Goal: Information Seeking & Learning: Learn about a topic

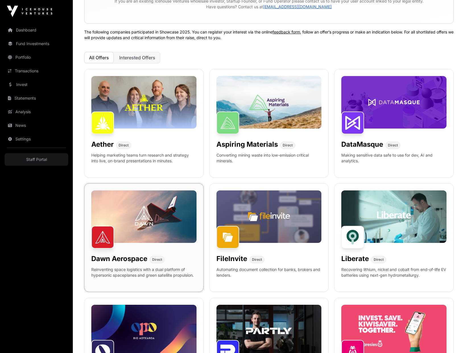
scroll to position [132, 0]
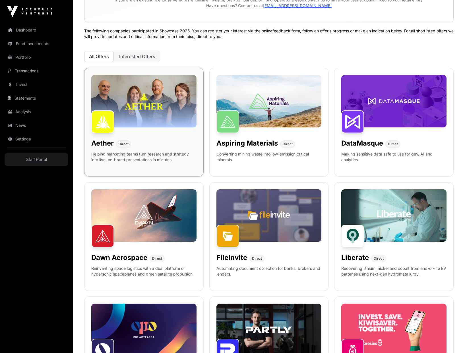
click at [149, 173] on div "Aether Direct Helping marketing teams turn research and strategy into live, on-…" at bounding box center [143, 122] width 119 height 109
click at [146, 168] on p "Helping marketing teams turn research and strategy into live, on-brand presenta…" at bounding box center [143, 160] width 105 height 18
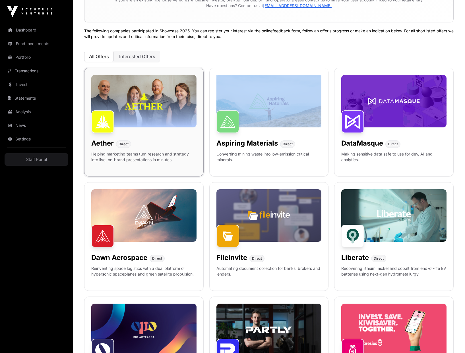
click at [146, 168] on p "Helping marketing teams turn research and strategy into live, on-brand presenta…" at bounding box center [143, 160] width 105 height 18
drag, startPoint x: 147, startPoint y: 170, endPoint x: 160, endPoint y: 169, distance: 13.7
click at [149, 170] on div "Aether Direct Helping marketing teams turn research and strategy into live, on-…" at bounding box center [143, 122] width 119 height 109
click at [148, 56] on span "Interested Offers" at bounding box center [137, 57] width 36 height 6
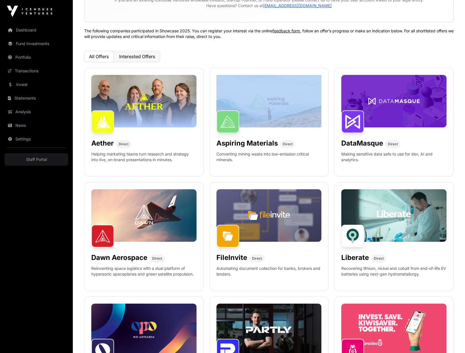
scroll to position [52, 0]
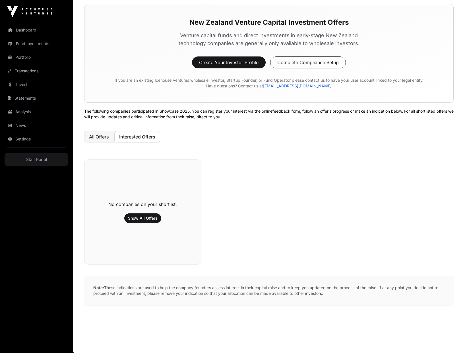
click at [100, 140] on span "All Offers" at bounding box center [99, 137] width 20 height 6
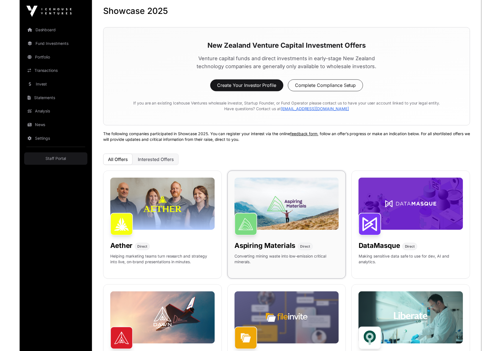
scroll to position [0, 0]
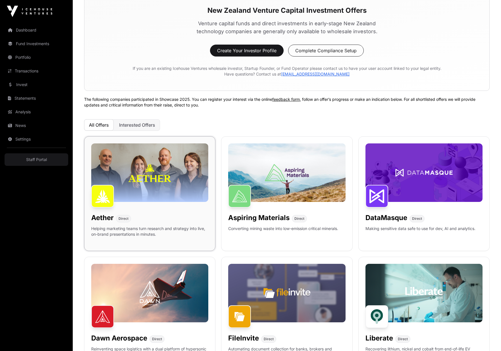
scroll to position [74, 0]
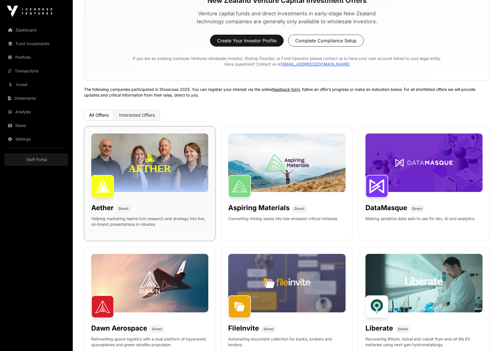
click at [151, 198] on div "Aether Direct Helping marketing teams turn research and strategy into live, on-…" at bounding box center [149, 183] width 131 height 115
drag, startPoint x: 151, startPoint y: 198, endPoint x: 155, endPoint y: 201, distance: 4.8
click at [152, 198] on div "Aether Direct Helping marketing teams turn research and strategy into live, on-…" at bounding box center [149, 183] width 131 height 115
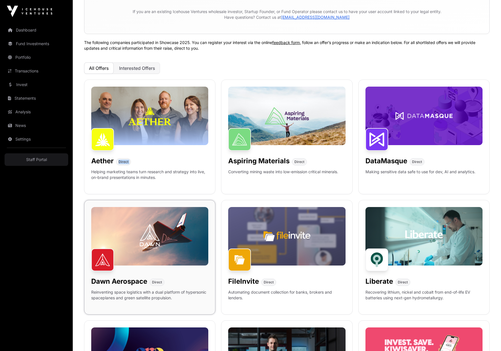
scroll to position [122, 0]
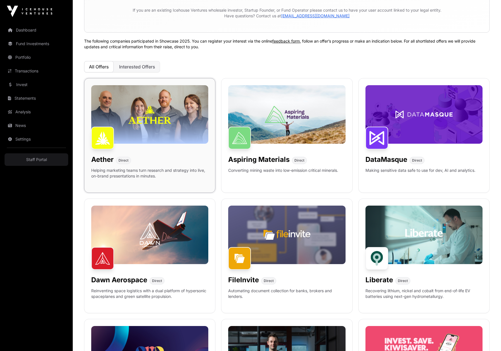
click at [188, 176] on p "Helping marketing teams turn research and strategy into live, on-brand presenta…" at bounding box center [149, 177] width 117 height 18
click at [217, 188] on div "Aether Direct Helping marketing teams turn research and strategy into live, on-…" at bounding box center [286, 316] width 405 height 477
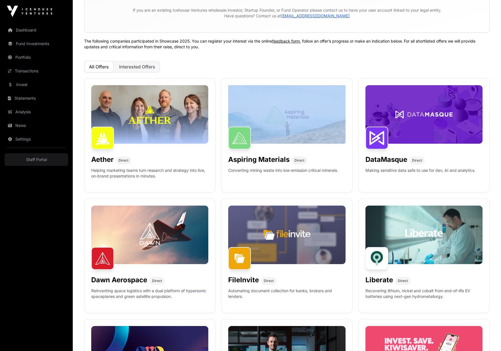
click at [217, 188] on div "Aether Direct Helping marketing teams turn research and strategy into live, on-…" at bounding box center [286, 316] width 405 height 477
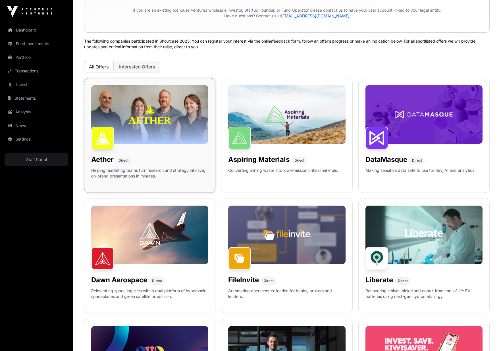
click at [178, 177] on p "Helping marketing teams turn research and strategy into live, on-brand presenta…" at bounding box center [149, 177] width 117 height 18
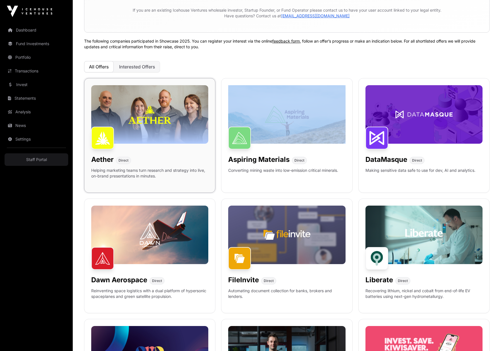
drag, startPoint x: 178, startPoint y: 177, endPoint x: 181, endPoint y: 179, distance: 4.2
click at [179, 178] on p "Helping marketing teams turn research and strategy into live, on-brand presenta…" at bounding box center [149, 177] width 117 height 18
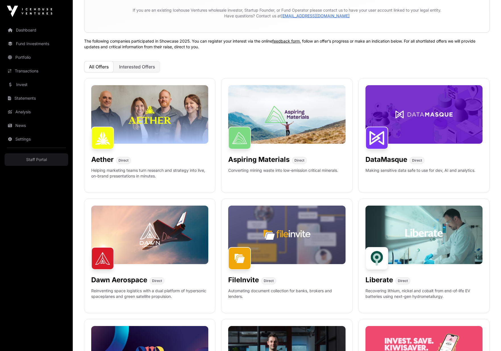
click at [221, 194] on div "Aether Direct Helping marketing teams turn research and strategy into live, on-…" at bounding box center [286, 316] width 405 height 477
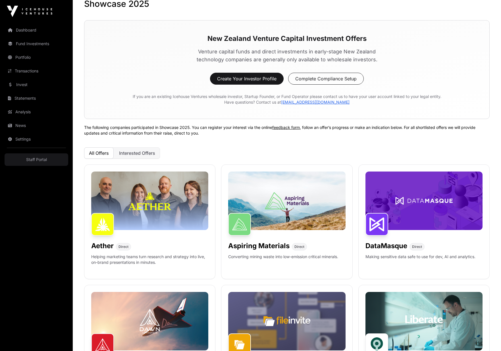
scroll to position [33, 0]
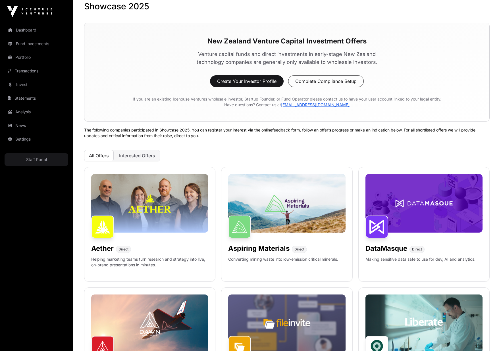
click at [375, 143] on div "Showcase 2025 New Zealand Venture Capital Investment Offers Venture capital fun…" at bounding box center [287, 346] width 428 height 690
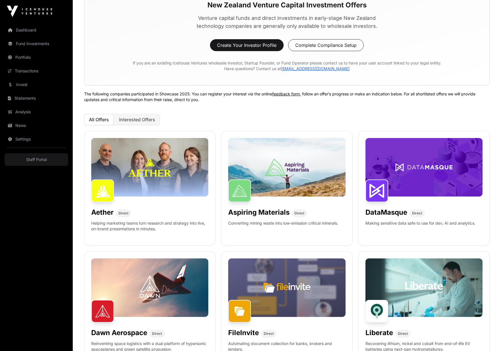
scroll to position [0, 0]
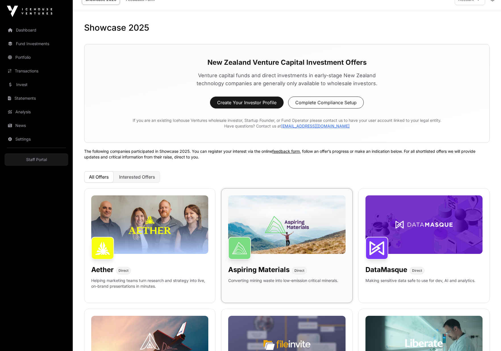
scroll to position [12, 0]
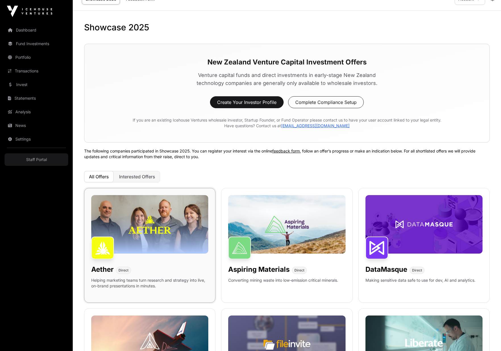
click at [151, 272] on div "Aether Direct" at bounding box center [149, 268] width 117 height 11
click at [157, 222] on img at bounding box center [149, 224] width 117 height 59
drag, startPoint x: 157, startPoint y: 222, endPoint x: 157, endPoint y: 226, distance: 3.1
click at [157, 222] on img at bounding box center [149, 224] width 117 height 59
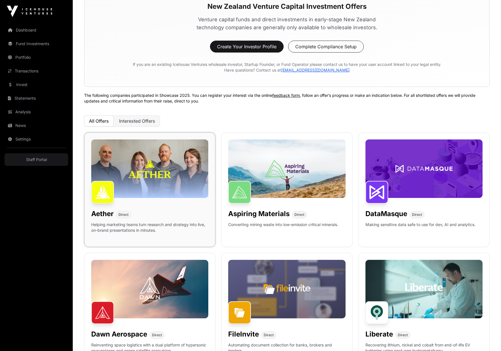
scroll to position [69, 0]
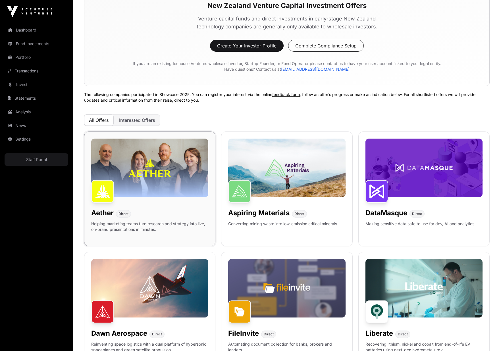
click at [149, 189] on img at bounding box center [149, 168] width 117 height 59
drag, startPoint x: 149, startPoint y: 189, endPoint x: 136, endPoint y: 136, distance: 54.7
click at [147, 184] on img at bounding box center [149, 168] width 117 height 59
click at [133, 119] on span "Interested Offers" at bounding box center [137, 120] width 36 height 6
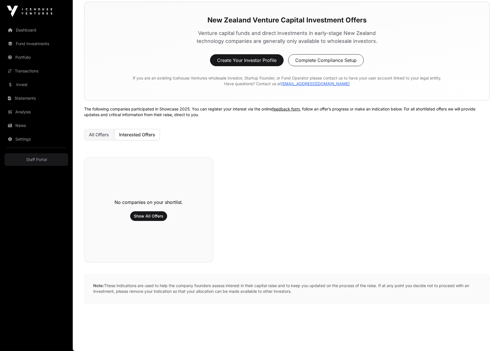
scroll to position [54, 0]
click at [102, 137] on span "All Offers" at bounding box center [99, 135] width 20 height 6
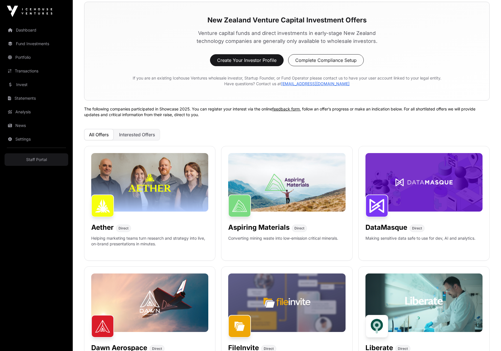
click at [279, 125] on div "Showcase 2025 New Zealand Venture Capital Investment Offers Venture capital fun…" at bounding box center [287, 325] width 428 height 690
drag, startPoint x: 357, startPoint y: 132, endPoint x: 173, endPoint y: 206, distance: 198.7
click at [357, 132] on div "All Offers Interested Offers" at bounding box center [286, 134] width 405 height 11
drag, startPoint x: 115, startPoint y: 243, endPoint x: 144, endPoint y: 235, distance: 29.6
click at [116, 243] on p "Helping marketing teams turn research and strategy into live, on-brand presenta…" at bounding box center [149, 245] width 117 height 18
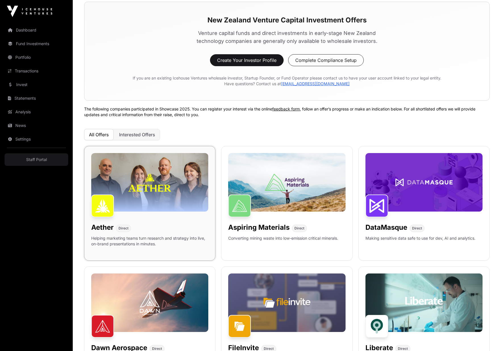
click at [147, 234] on div "Aether Direct Helping marketing teams turn research and strategy into live, on-…" at bounding box center [149, 203] width 131 height 115
drag, startPoint x: 147, startPoint y: 234, endPoint x: 138, endPoint y: 240, distance: 10.4
click at [146, 235] on div "Aether Direct Helping marketing teams turn research and strategy into live, on-…" at bounding box center [149, 203] width 131 height 115
drag, startPoint x: 138, startPoint y: 241, endPoint x: 113, endPoint y: 239, distance: 24.5
click at [137, 241] on p "Helping marketing teams turn research and strategy into live, on-brand presenta…" at bounding box center [149, 245] width 117 height 18
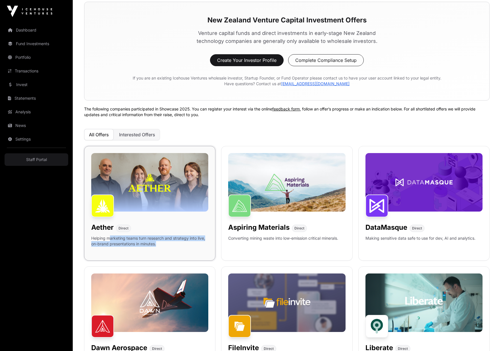
drag, startPoint x: 110, startPoint y: 239, endPoint x: 162, endPoint y: 243, distance: 51.6
click at [158, 243] on p "Helping marketing teams turn research and strategy into live, on-brand presenta…" at bounding box center [149, 245] width 117 height 18
click at [162, 244] on p "Helping marketing teams turn research and strategy into live, on-brand presenta…" at bounding box center [149, 245] width 117 height 18
drag, startPoint x: 161, startPoint y: 245, endPoint x: 110, endPoint y: 241, distance: 51.3
click at [97, 240] on p "Helping marketing teams turn research and strategy into live, on-brand presenta…" at bounding box center [149, 245] width 117 height 18
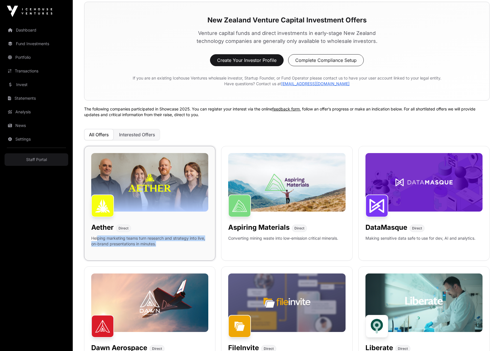
click at [115, 241] on p "Helping marketing teams turn research and strategy into live, on-brand presenta…" at bounding box center [149, 245] width 117 height 18
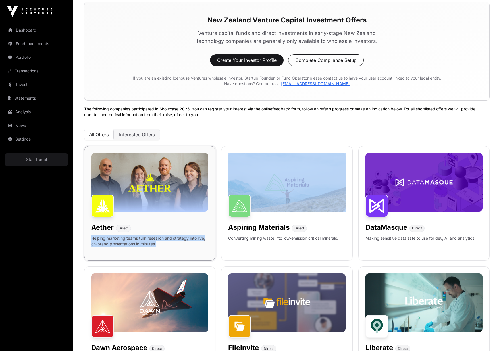
drag, startPoint x: 115, startPoint y: 241, endPoint x: 125, endPoint y: 241, distance: 9.9
click at [115, 241] on p "Helping marketing teams turn research and strategy into live, on-brand presenta…" at bounding box center [149, 245] width 117 height 18
click at [127, 241] on p "Helping marketing teams turn research and strategy into live, on-brand presenta…" at bounding box center [149, 245] width 117 height 18
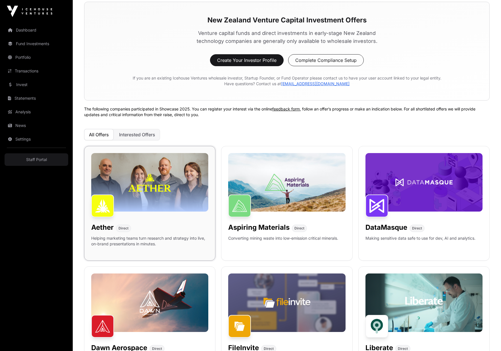
click at [144, 242] on p "Helping marketing teams turn research and strategy into live, on-brand presenta…" at bounding box center [149, 245] width 117 height 18
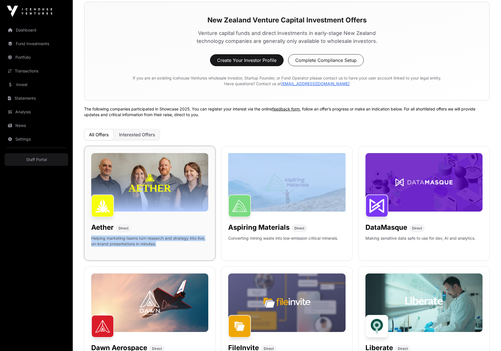
click at [144, 242] on p "Helping marketing teams turn research and strategy into live, on-brand presenta…" at bounding box center [149, 245] width 117 height 18
click at [153, 242] on p "Helping marketing teams turn research and strategy into live, on-brand presenta…" at bounding box center [149, 245] width 117 height 18
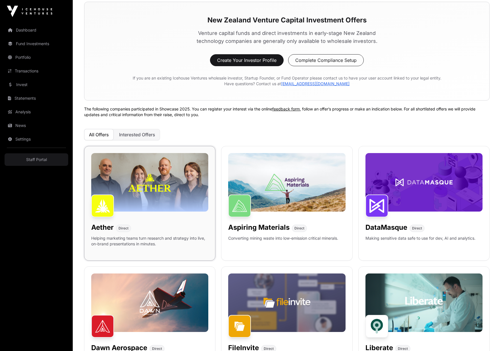
click at [147, 241] on p "Helping marketing teams turn research and strategy into live, on-brand presenta…" at bounding box center [149, 245] width 117 height 18
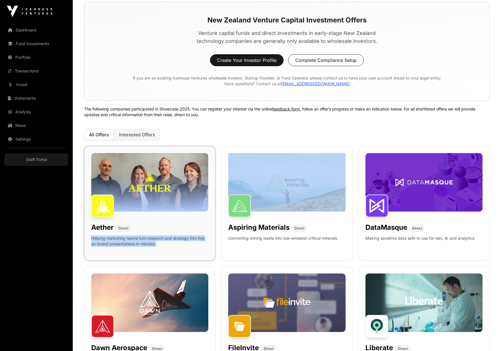
drag, startPoint x: 147, startPoint y: 241, endPoint x: 152, endPoint y: 240, distance: 4.6
click at [148, 242] on p "Helping marketing teams turn research and strategy into live, on-brand presenta…" at bounding box center [149, 245] width 117 height 18
drag, startPoint x: 153, startPoint y: 240, endPoint x: 156, endPoint y: 241, distance: 3.2
click at [153, 240] on p "Helping marketing teams turn research and strategy into live, on-brand presenta…" at bounding box center [149, 245] width 117 height 18
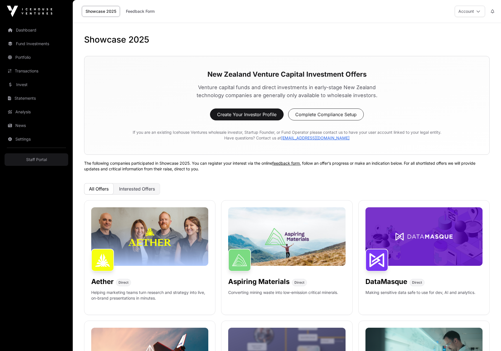
scroll to position [2, 0]
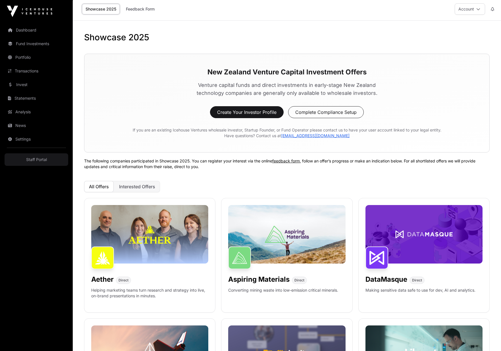
click at [340, 38] on h1 "Showcase 2025" at bounding box center [286, 37] width 405 height 10
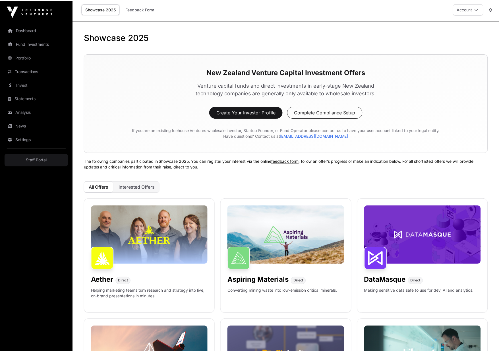
scroll to position [0, 0]
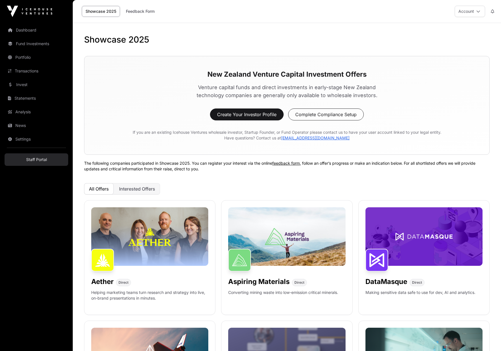
click at [44, 162] on link "Staff Portal" at bounding box center [37, 159] width 64 height 13
